Goal: Task Accomplishment & Management: Complete application form

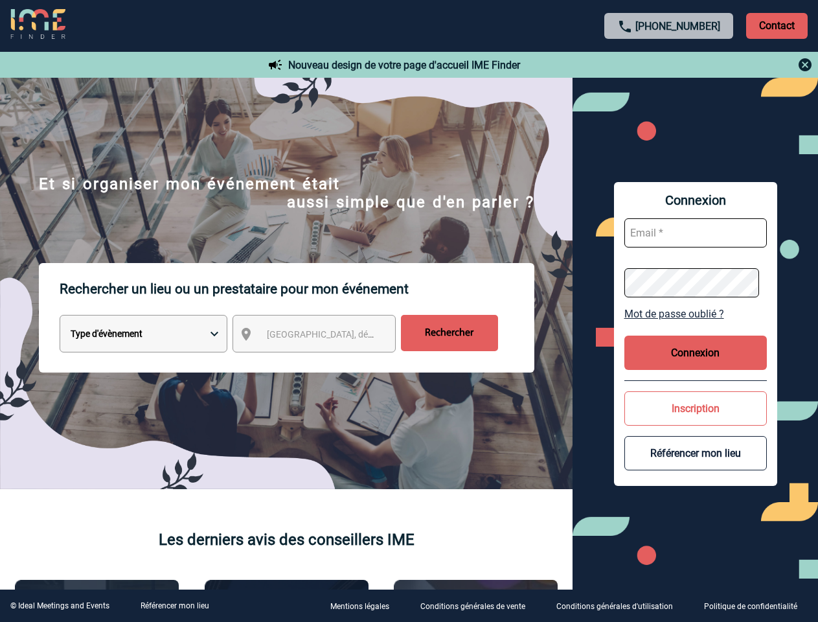
click at [409, 311] on p "Rechercher un lieu ou un prestataire pour mon événement" at bounding box center [297, 289] width 475 height 52
click at [777, 25] on p "Contact" at bounding box center [777, 26] width 62 height 26
click at [669, 65] on div at bounding box center [669, 65] width 288 height 16
click at [326, 277] on div at bounding box center [182, 138] width 365 height 277
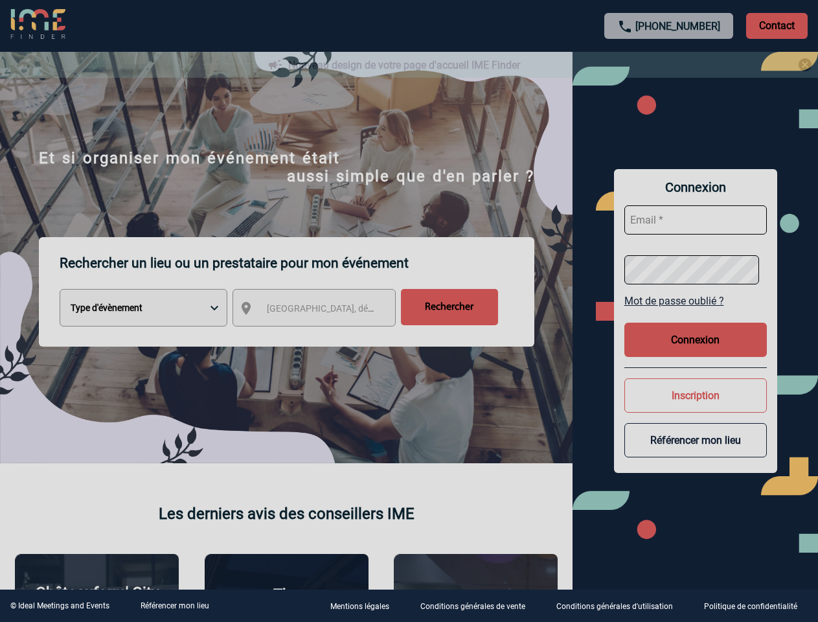
click at [696, 313] on div at bounding box center [409, 311] width 818 height 622
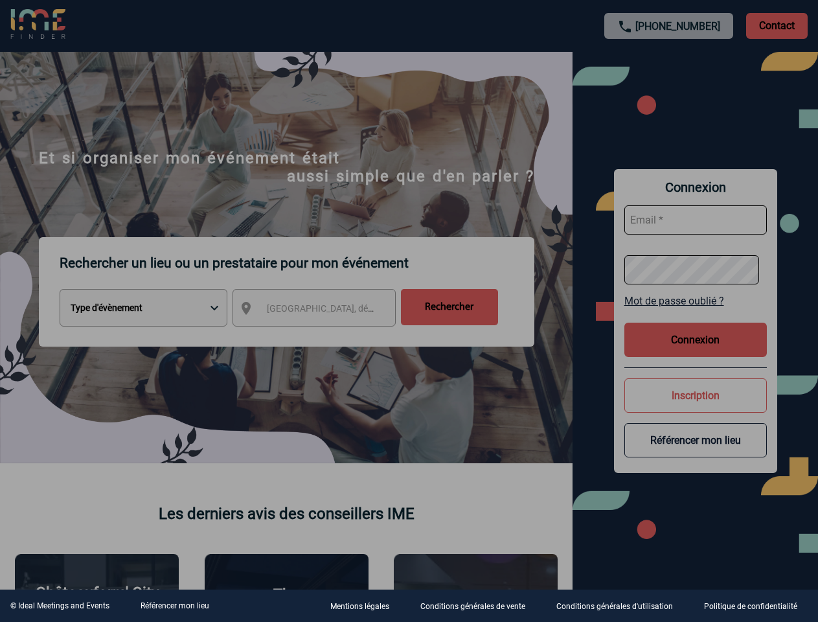
click at [696, 352] on div at bounding box center [409, 311] width 818 height 622
click at [696, 408] on div at bounding box center [409, 311] width 818 height 622
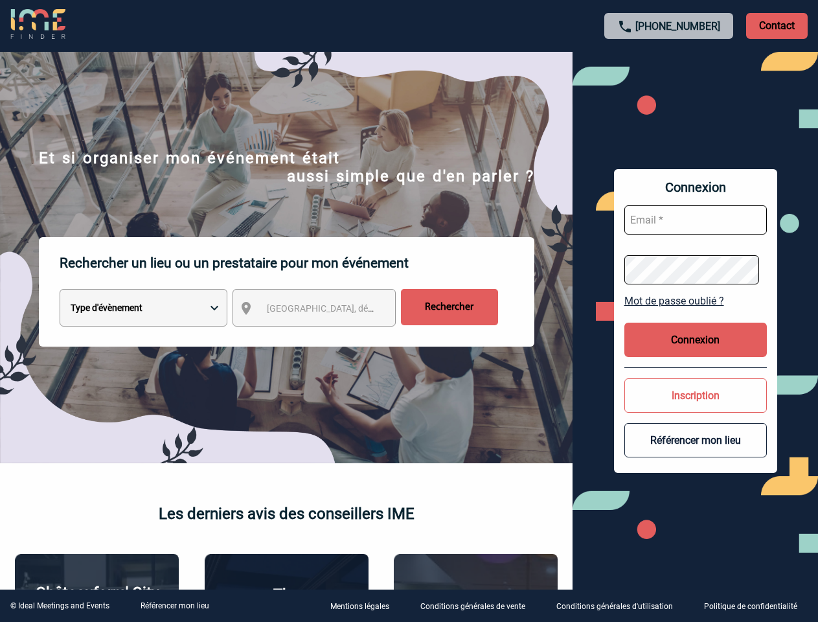
click at [696, 453] on button "Référencer mon lieu" at bounding box center [695, 440] width 142 height 34
click at [174, 606] on link "Référencer mon lieu" at bounding box center [175, 605] width 69 height 9
